Goal: Transaction & Acquisition: Subscribe to service/newsletter

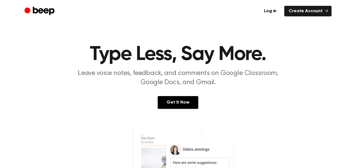
scroll to position [5, 0]
click at [318, 15] on link "Create Account" at bounding box center [307, 11] width 47 height 11
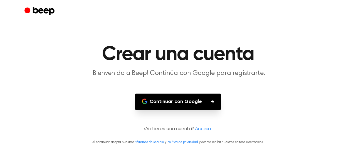
click at [195, 104] on font "Continuar con Google" at bounding box center [176, 101] width 52 height 5
click at [186, 105] on font "Continuar con Google" at bounding box center [176, 102] width 52 height 8
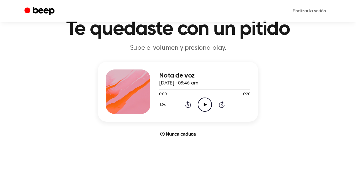
scroll to position [26, 0]
click at [204, 106] on icon "Play Audio" at bounding box center [205, 104] width 14 height 14
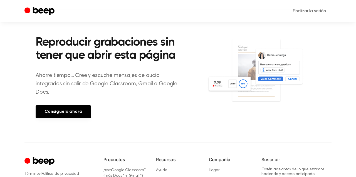
scroll to position [198, 0]
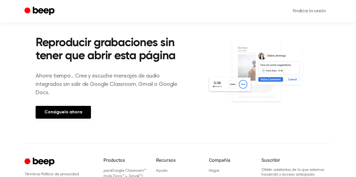
click at [72, 114] on font "Consíguelo ahora" at bounding box center [64, 112] width 38 height 6
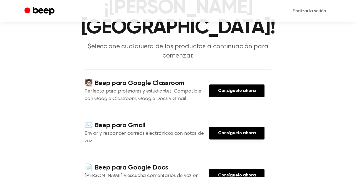
scroll to position [57, 0]
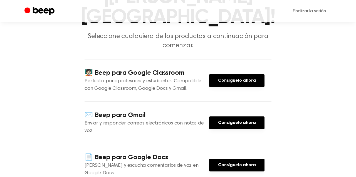
click at [235, 159] on link "Consíguelo ahora" at bounding box center [236, 165] width 55 height 13
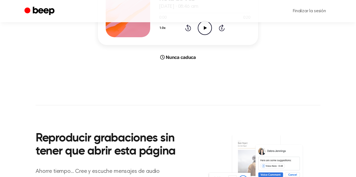
scroll to position [250, 0]
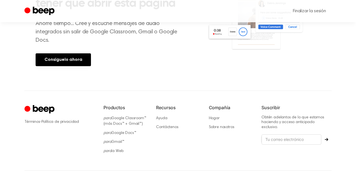
click at [73, 58] on font "Consíguelo ahora" at bounding box center [64, 60] width 38 height 4
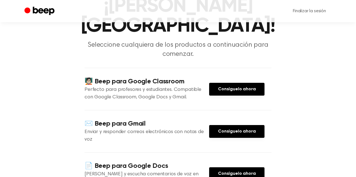
scroll to position [52, 0]
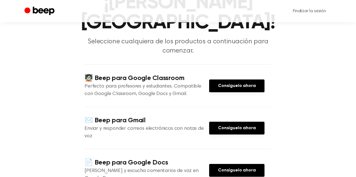
click at [244, 84] on font "Consíguelo ahora" at bounding box center [237, 86] width 38 height 4
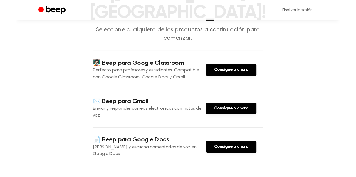
scroll to position [70, 0]
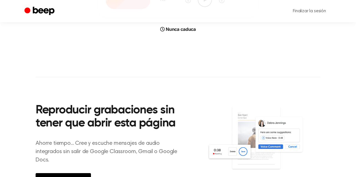
scroll to position [250, 0]
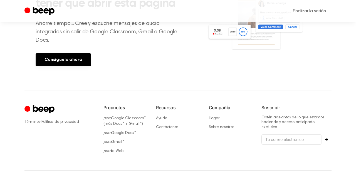
click at [73, 60] on font "Consíguelo ahora" at bounding box center [64, 60] width 38 height 4
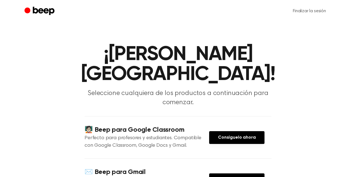
click at [248, 135] on font "Consíguelo ahora" at bounding box center [237, 138] width 38 height 6
